Goal: Transaction & Acquisition: Subscribe to service/newsletter

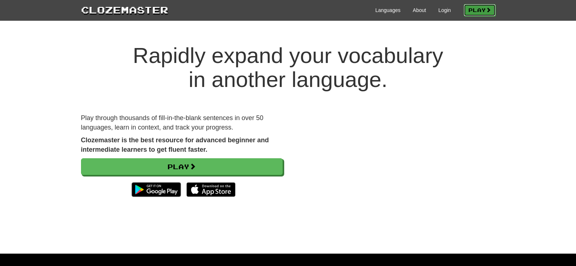
click at [477, 13] on link "Play" at bounding box center [480, 10] width 32 height 12
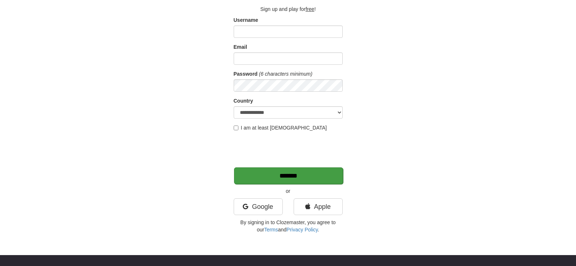
scroll to position [61, 0]
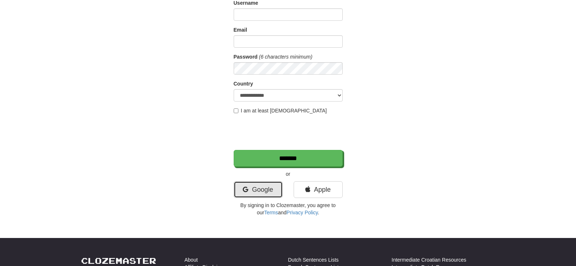
click at [270, 190] on link "Google" at bounding box center [258, 189] width 49 height 17
